Goal: Transaction & Acquisition: Download file/media

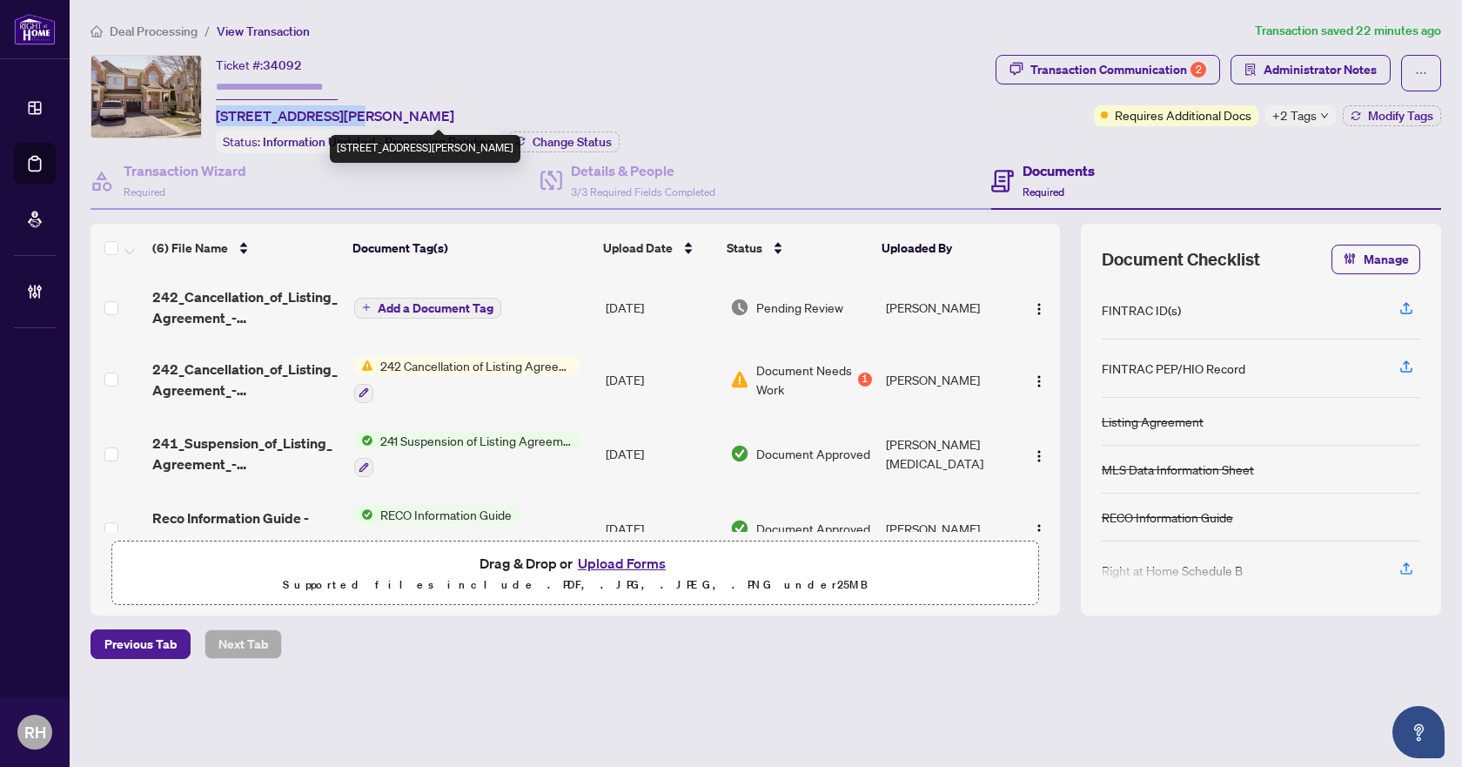
drag, startPoint x: 214, startPoint y: 111, endPoint x: 358, endPoint y: 110, distance: 143.6
click at [358, 110] on div "Ticket #: 34092 [STREET_ADDRESS][PERSON_NAME] Status: Information Updated - Pro…" at bounding box center [539, 104] width 898 height 98
copy span "[STREET_ADDRESS][PERSON_NAME],"
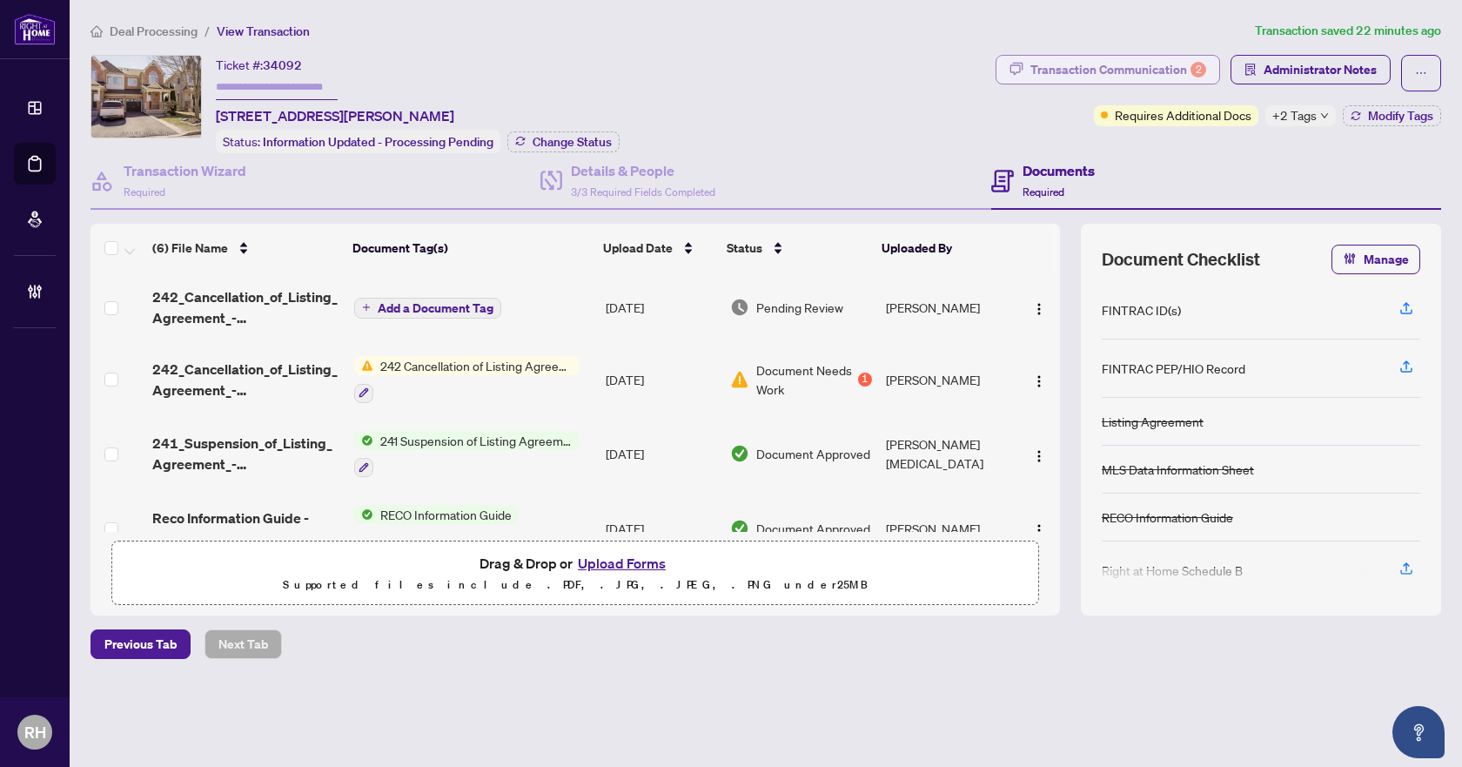
click at [1131, 86] on span "Transaction Communication 2" at bounding box center [1107, 73] width 225 height 37
click at [1131, 76] on div "Transaction Communication 2" at bounding box center [1118, 70] width 176 height 28
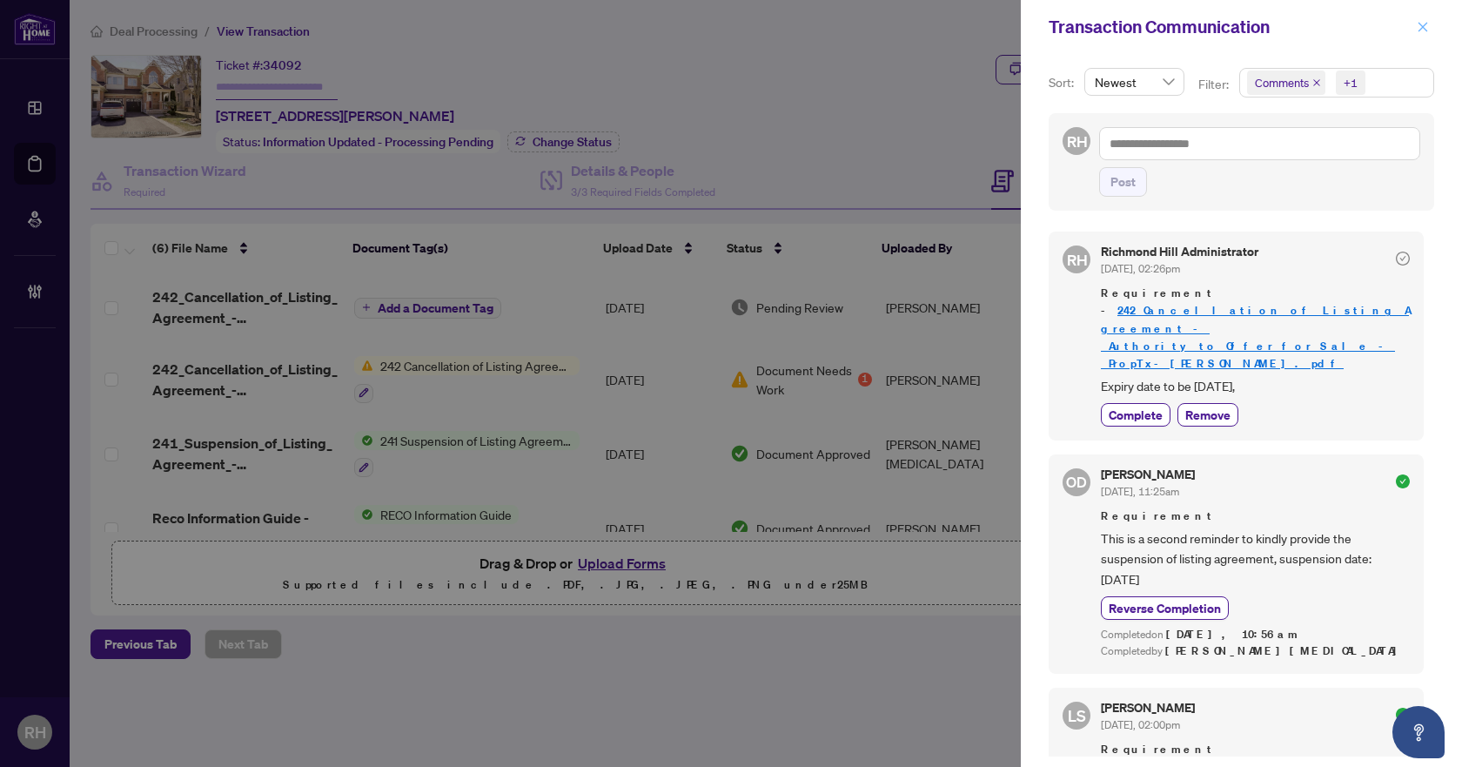
click at [1417, 24] on icon "close" at bounding box center [1423, 27] width 12 height 12
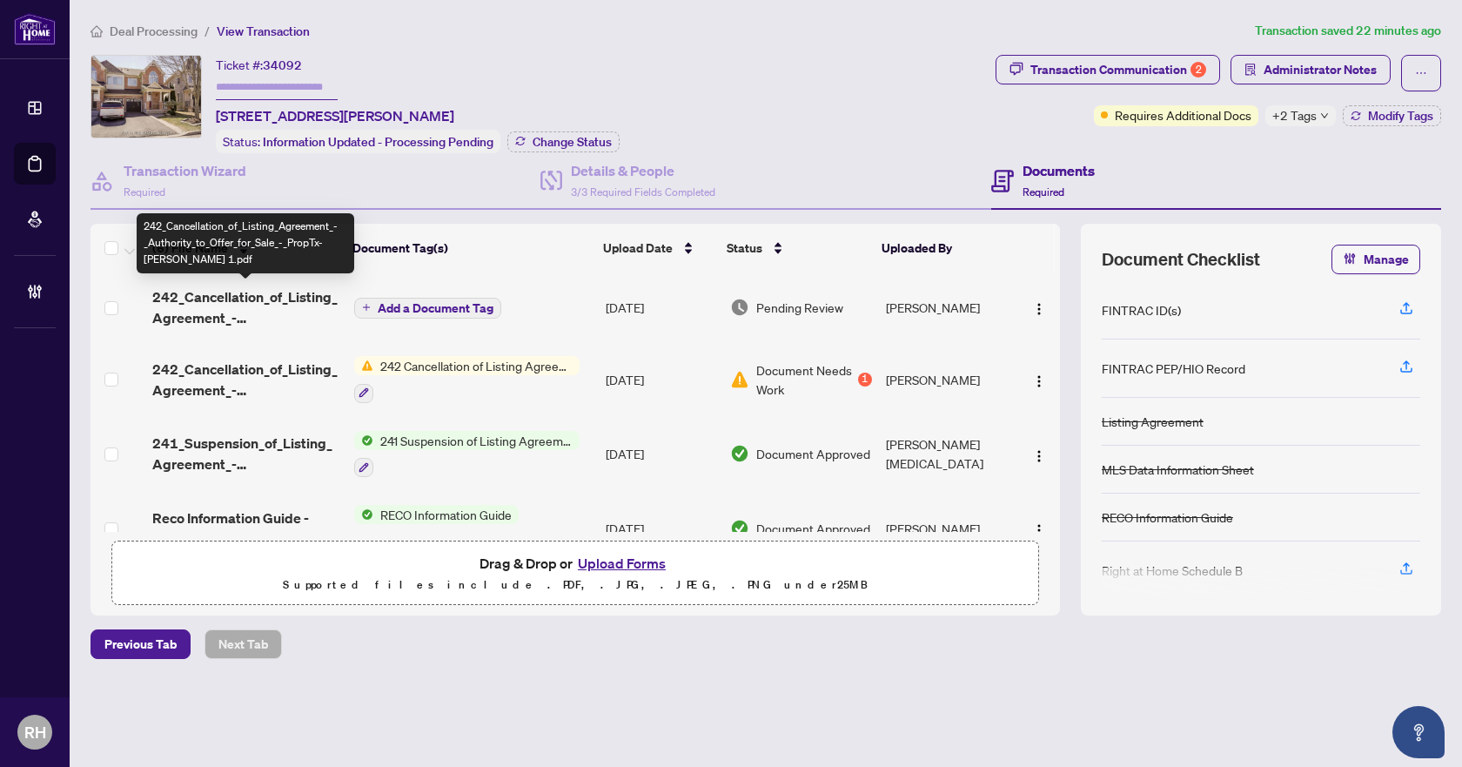
click at [234, 317] on span "242_Cancellation_of_Listing_Agreement_-_Authority_to_Offer_for_Sale_-_PropTx-[P…" at bounding box center [245, 307] width 187 height 42
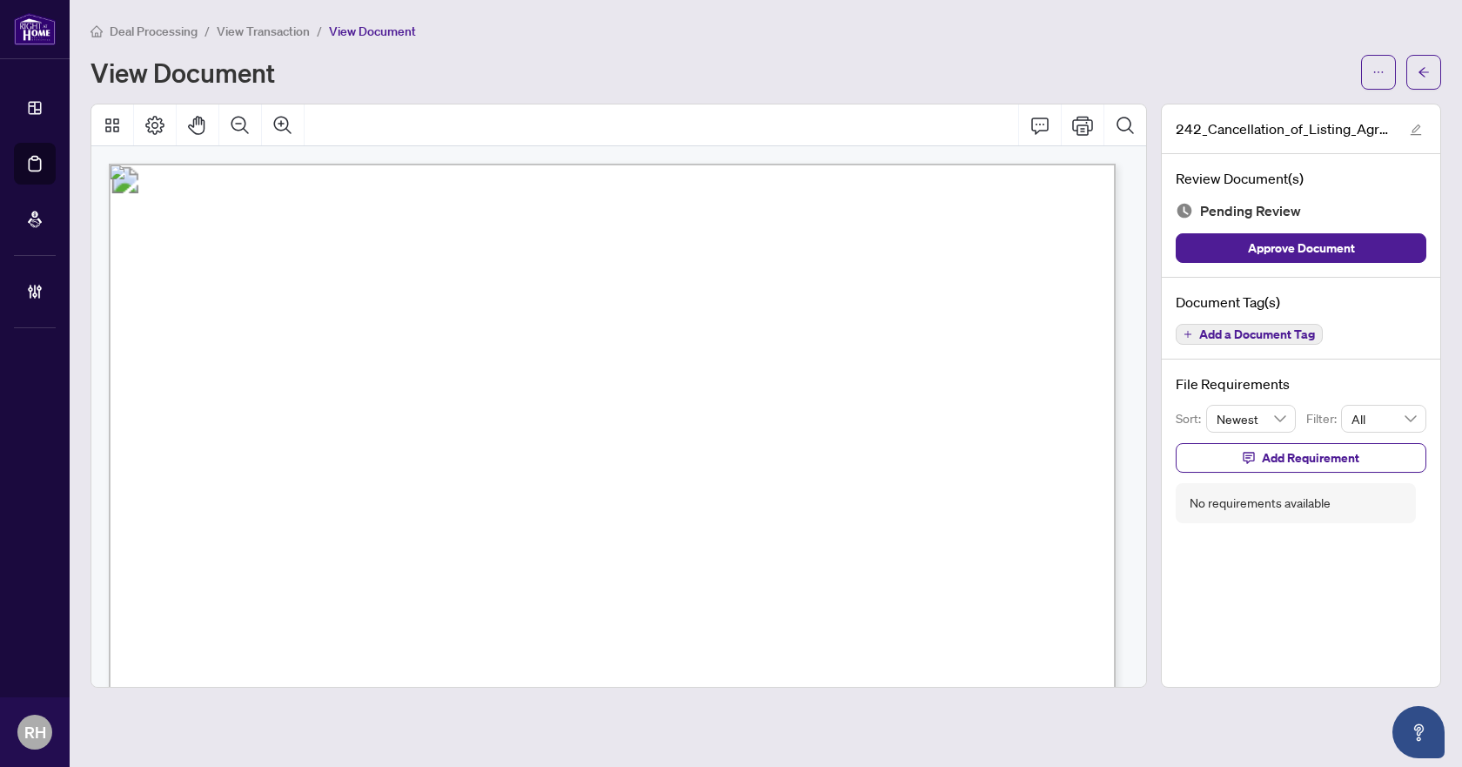
click at [361, 473] on span "N12118418" at bounding box center [349, 481] width 81 height 16
click at [1365, 84] on button "button" at bounding box center [1378, 72] width 35 height 35
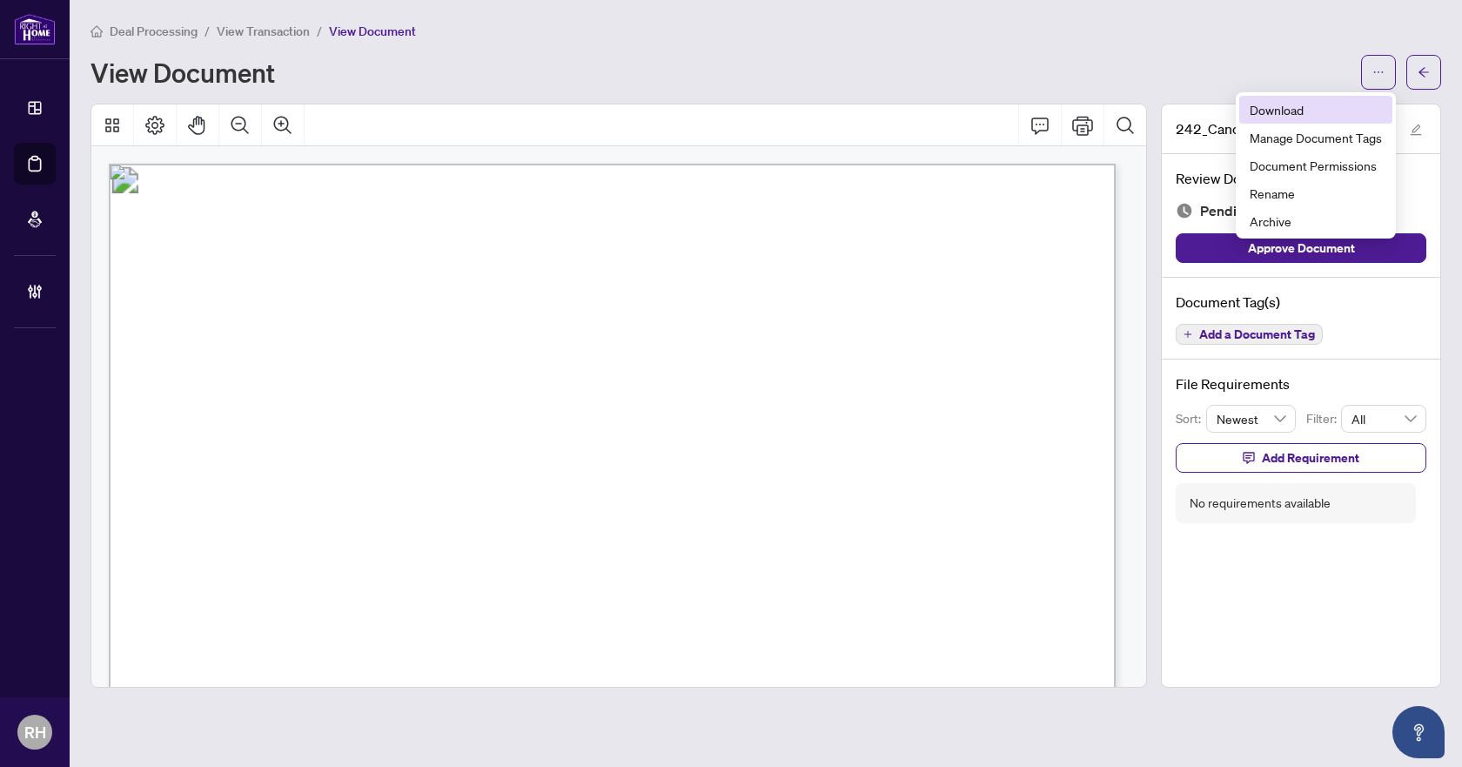
click at [1322, 111] on span "Download" at bounding box center [1316, 109] width 132 height 19
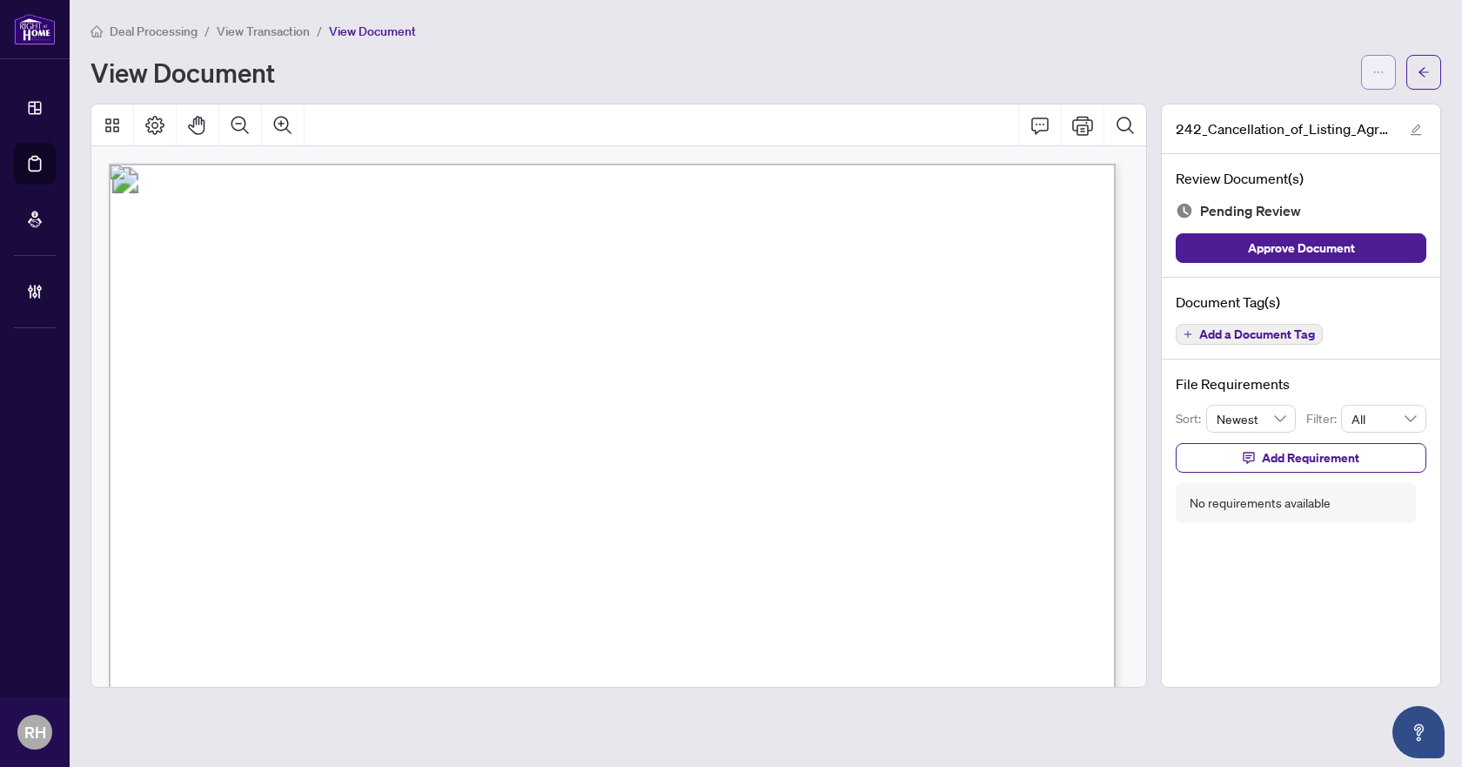
drag, startPoint x: 1373, startPoint y: 70, endPoint x: 1365, endPoint y: 75, distance: 9.4
click at [1373, 70] on icon "ellipsis" at bounding box center [1378, 72] width 12 height 12
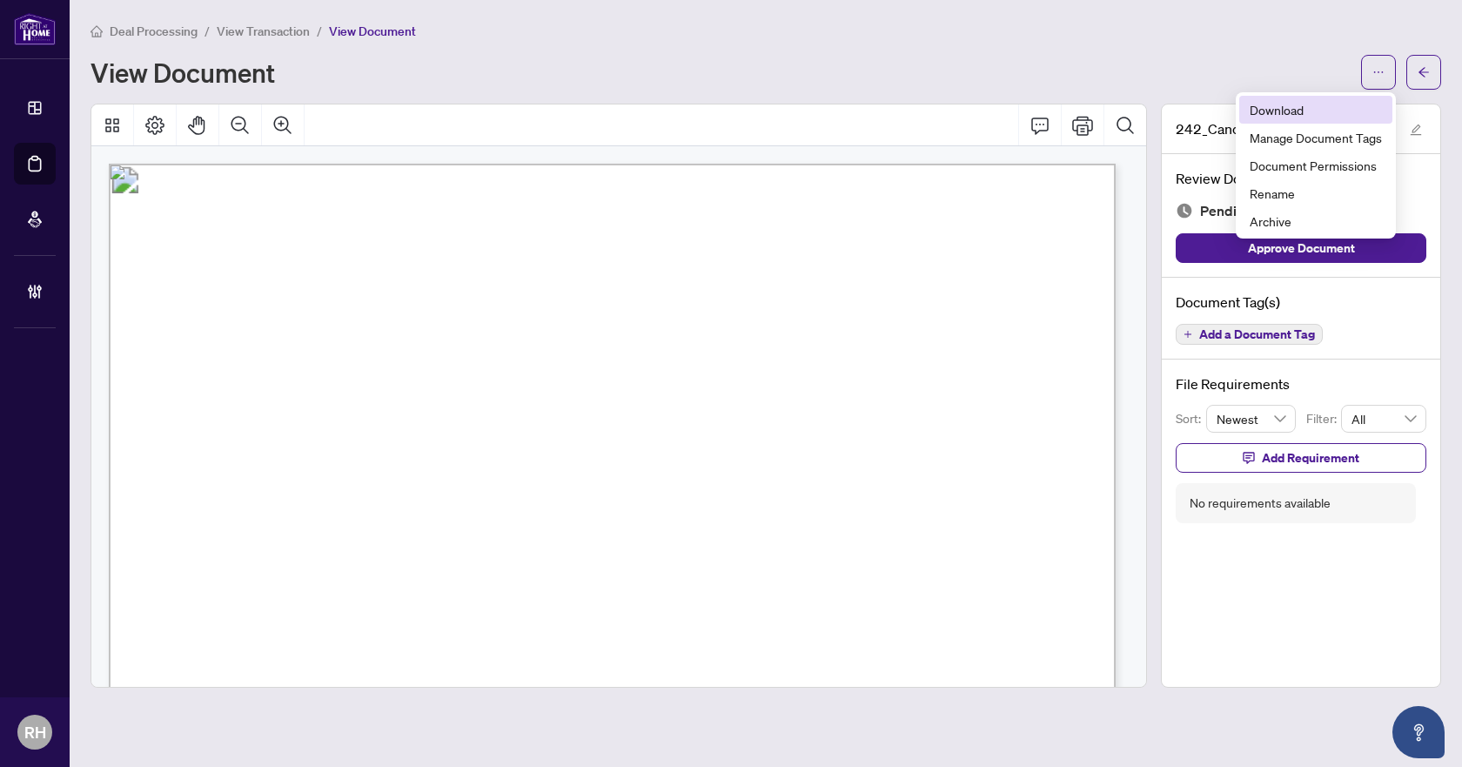
click at [1323, 105] on span "Download" at bounding box center [1316, 109] width 132 height 19
